Goal: Transaction & Acquisition: Purchase product/service

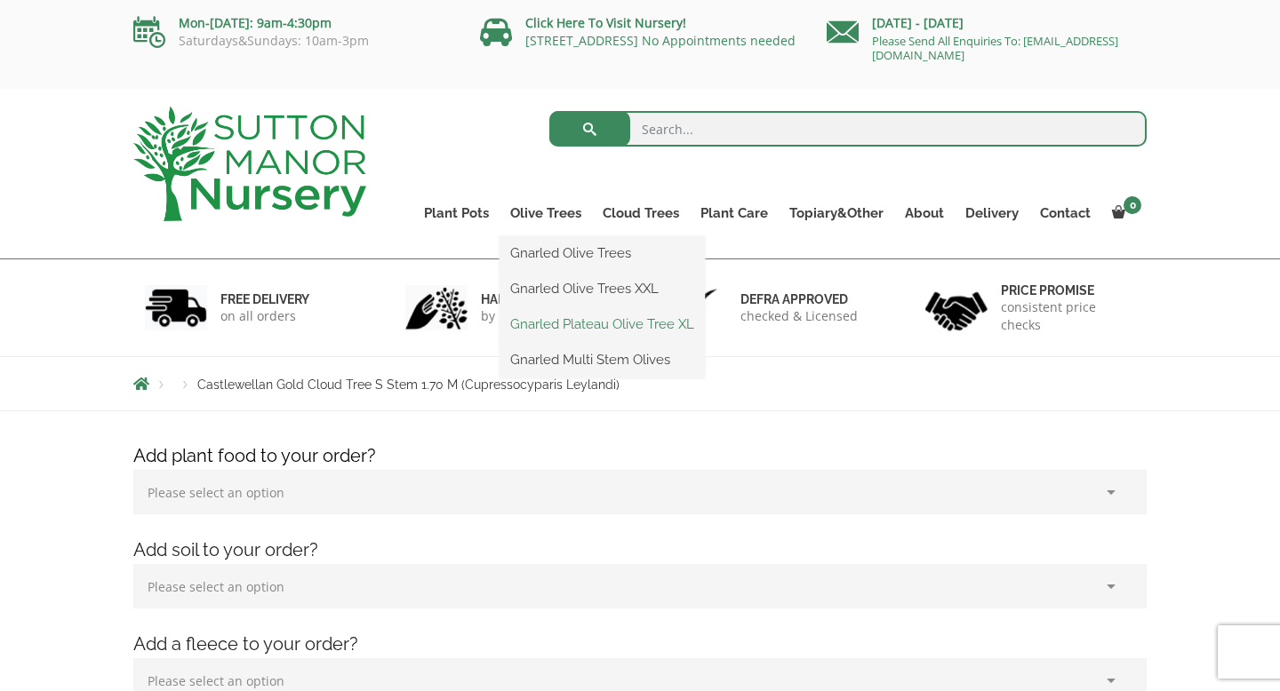
click at [555, 329] on link "Gnarled Plateau Olive Tree XL" at bounding box center [601, 324] width 205 height 27
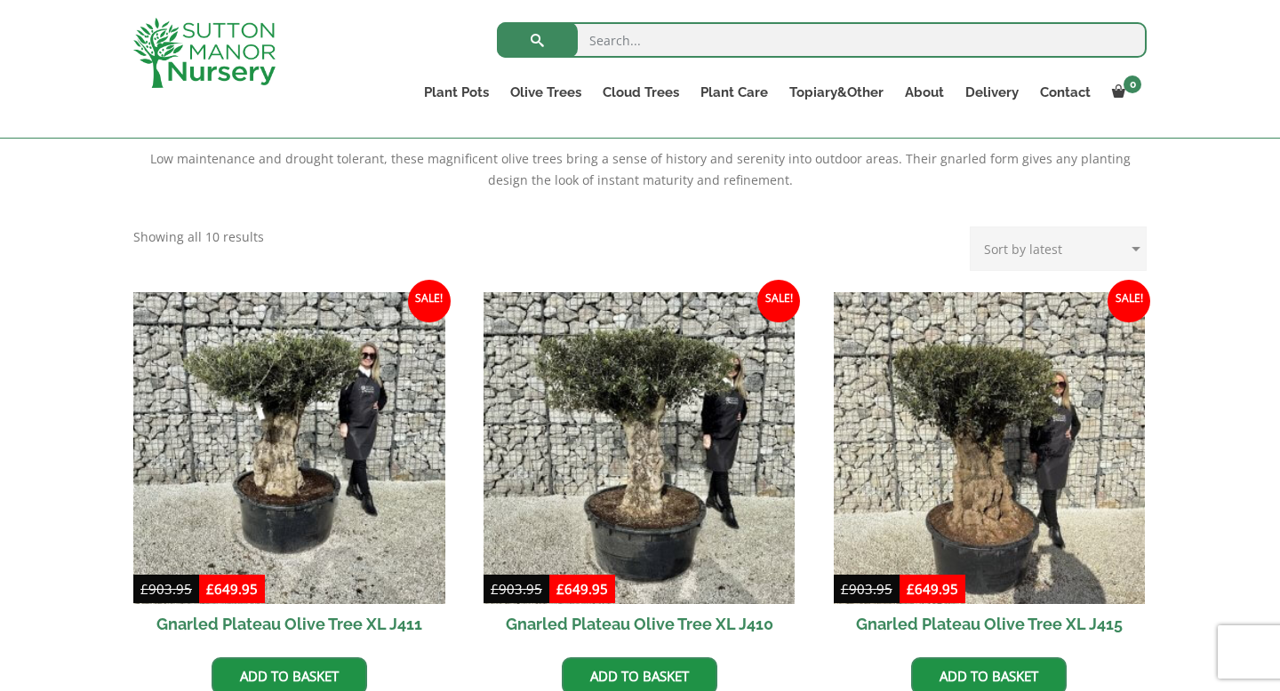
scroll to position [620, 0]
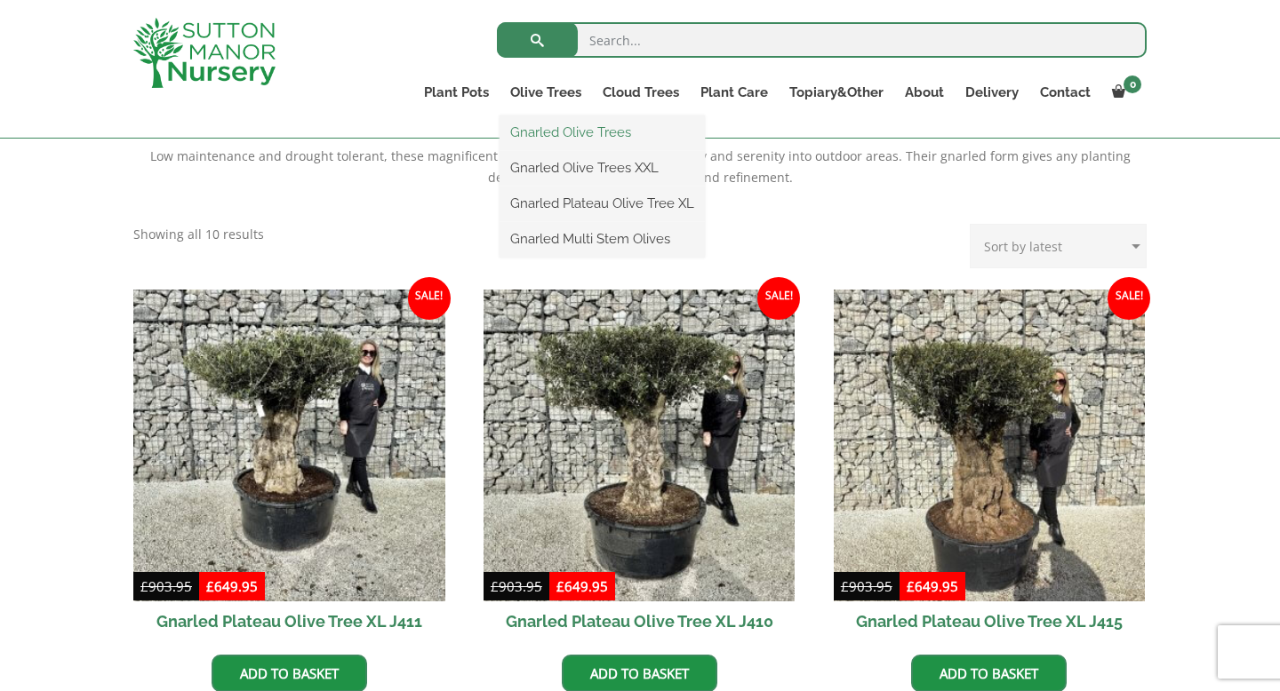
click at [548, 130] on link "Gnarled Olive Trees" at bounding box center [601, 132] width 205 height 27
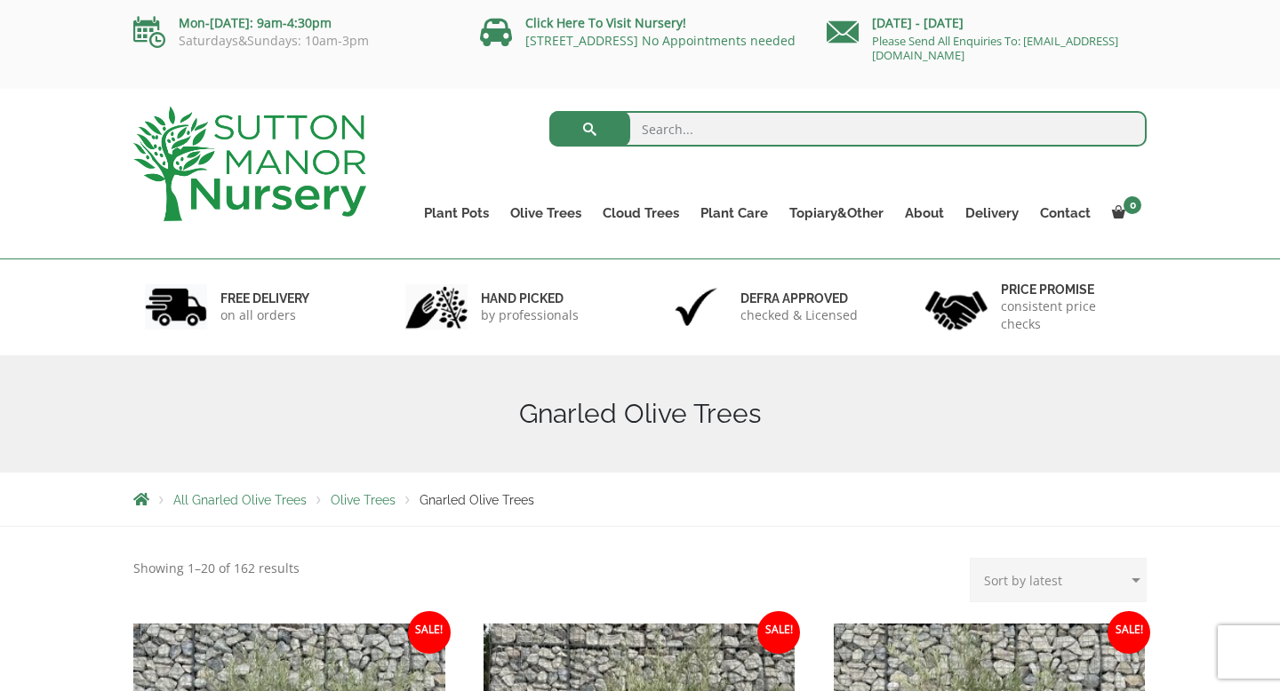
click at [1057, 581] on select "Sort by popularity Sort by latest Sort by price: low to high Sort by price: hig…" at bounding box center [1058, 580] width 177 height 44
select select "price"
click at [974, 558] on select "Sort by popularity Sort by latest Sort by price: low to high Sort by price: hig…" at bounding box center [1058, 580] width 177 height 44
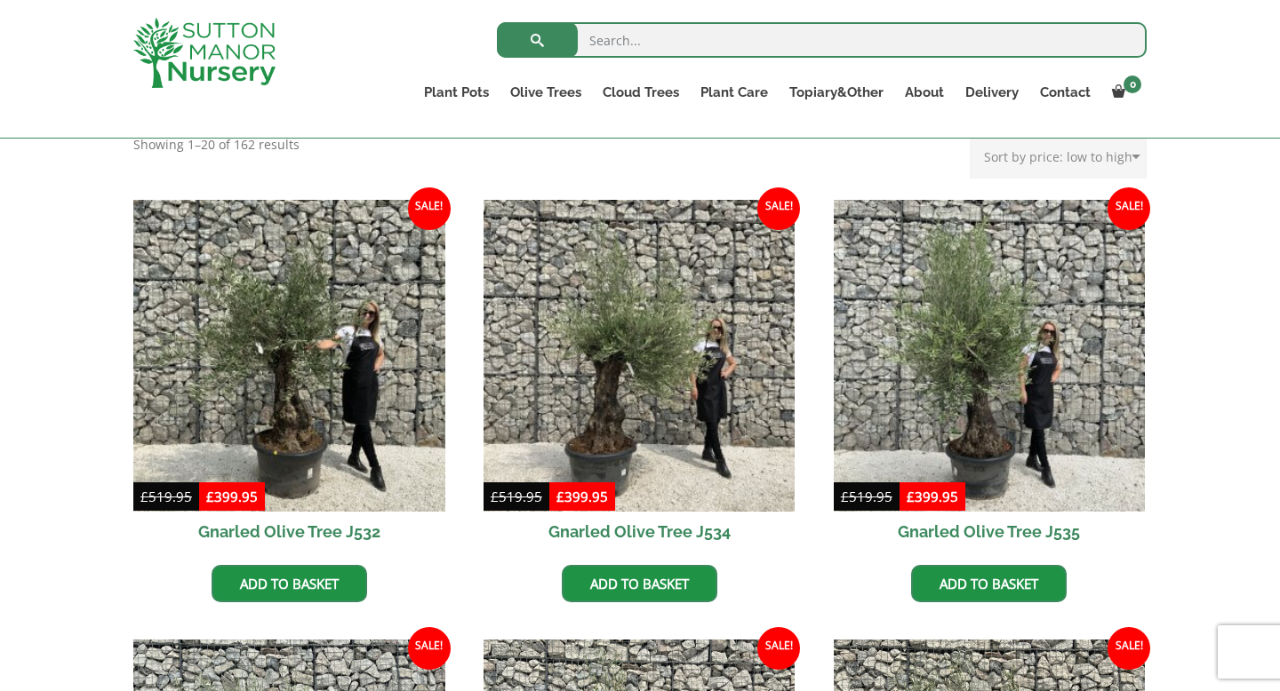
scroll to position [401, 0]
